Goal: Information Seeking & Learning: Learn about a topic

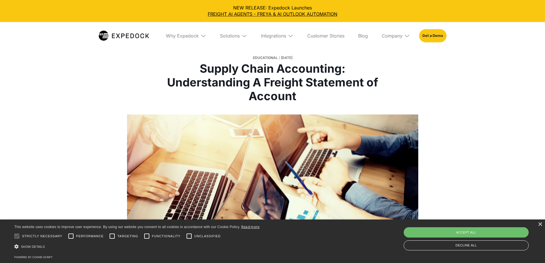
select select
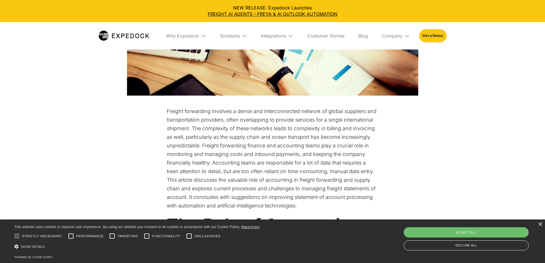
scroll to position [200, 0]
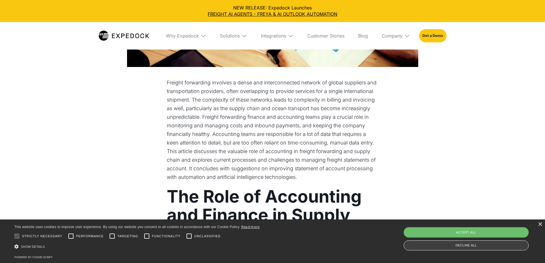
click at [463, 248] on div "Decline all" at bounding box center [465, 245] width 125 height 10
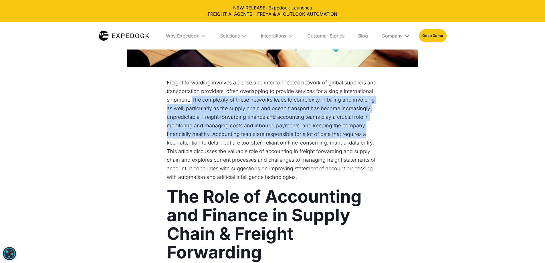
drag, startPoint x: 193, startPoint y: 137, endPoint x: 366, endPoint y: 170, distance: 176.7
click at [366, 147] on p "Freight forwarding involves a dense and interconnected network of global suppli…" at bounding box center [273, 112] width 212 height 69
click at [279, 147] on p "Freight forwarding involves a dense and interconnected network of global suppli…" at bounding box center [273, 112] width 212 height 69
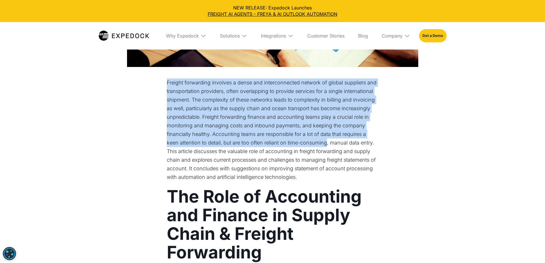
drag, startPoint x: 164, startPoint y: 180, endPoint x: 325, endPoint y: 181, distance: 161.0
click at [169, 181] on p "This article discusses the valuable role of accounting in freight forwarding an…" at bounding box center [273, 164] width 212 height 34
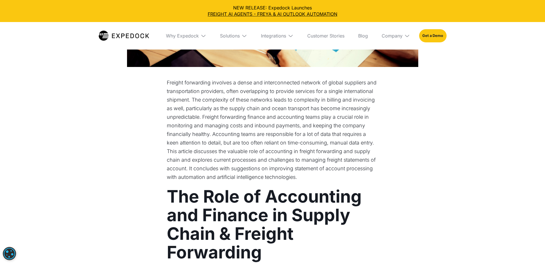
click at [169, 181] on p "This article discusses the valuable role of accounting in freight forwarding an…" at bounding box center [273, 164] width 212 height 34
click at [182, 181] on p "This article discusses the valuable role of accounting in freight forwarding an…" at bounding box center [273, 164] width 212 height 34
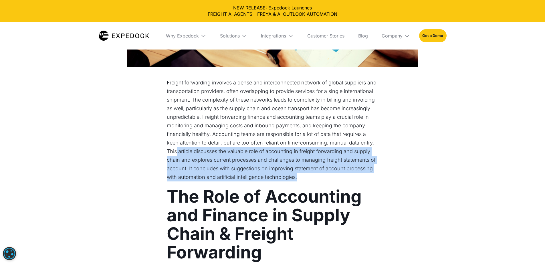
drag, startPoint x: 176, startPoint y: 188, endPoint x: 296, endPoint y: 214, distance: 122.4
click at [296, 181] on p "This article discusses the valuable role of accounting in freight forwarding an…" at bounding box center [273, 164] width 212 height 34
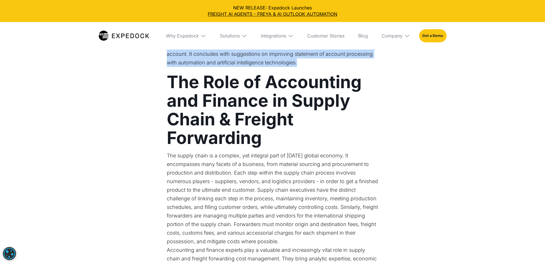
scroll to position [372, 0]
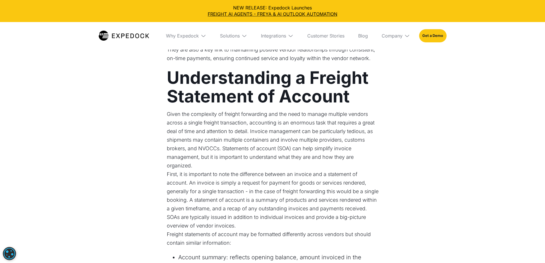
scroll to position [743, 0]
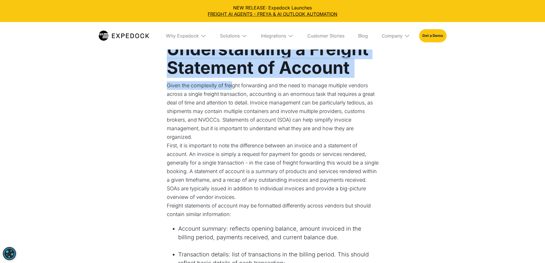
drag, startPoint x: 166, startPoint y: 123, endPoint x: 232, endPoint y: 127, distance: 65.9
click at [232, 127] on p "Given the complexity of freight forwarding and the need to manage multiple vend…" at bounding box center [273, 111] width 212 height 60
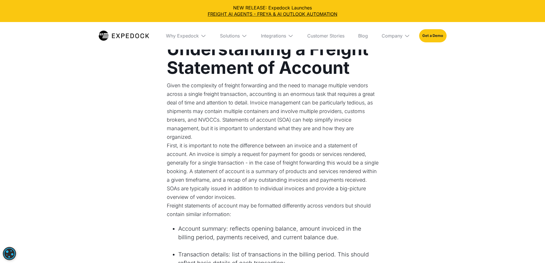
scroll to position [858, 0]
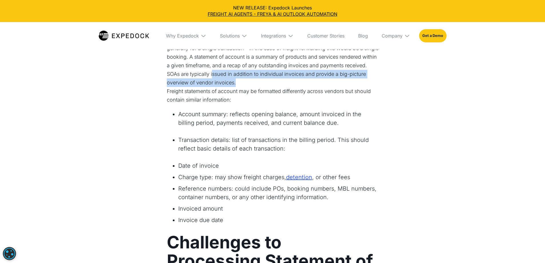
drag, startPoint x: 213, startPoint y: 112, endPoint x: 244, endPoint y: 120, distance: 32.7
click at [244, 87] on p "First, it is important to note the difference between an invoice and a statemen…" at bounding box center [273, 57] width 212 height 60
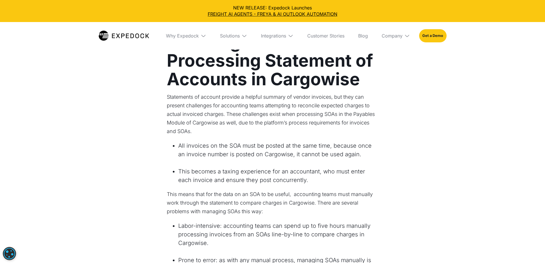
scroll to position [1115, 0]
